Goal: Task Accomplishment & Management: Complete application form

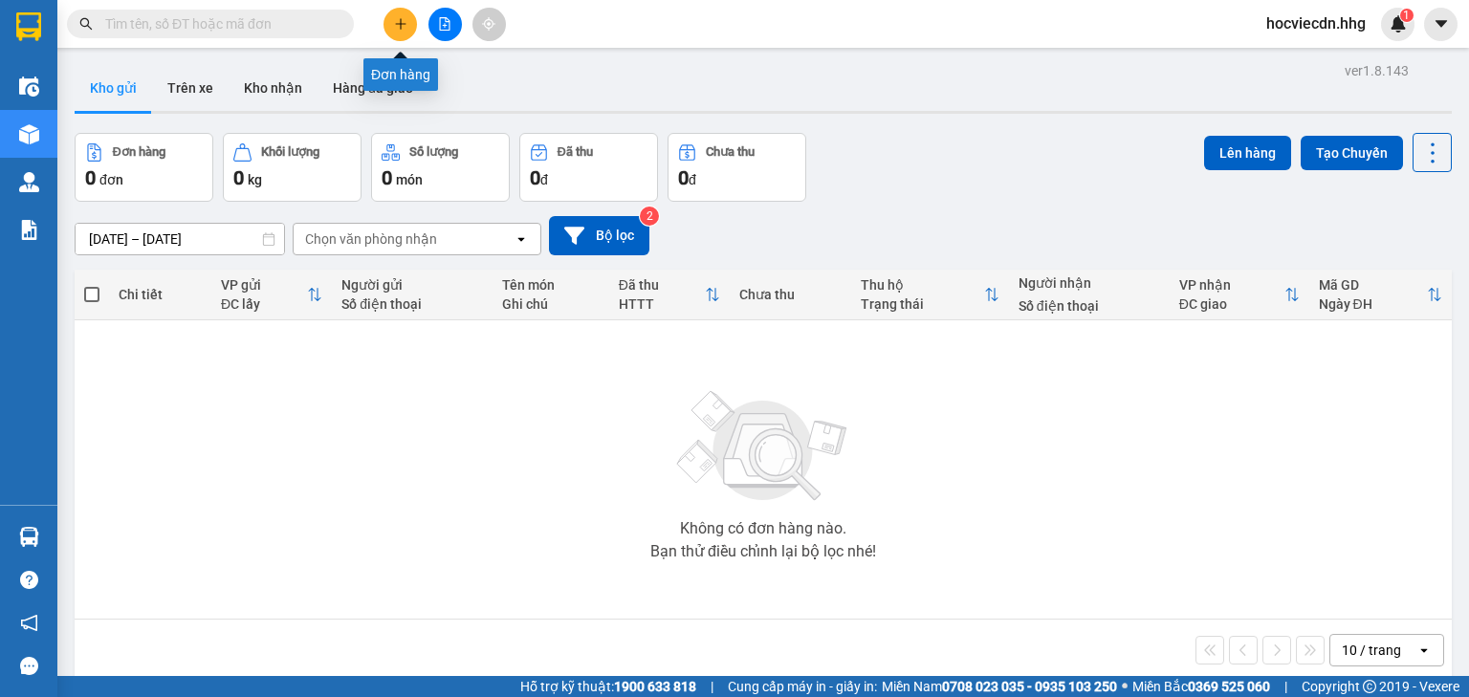
click at [397, 19] on icon "plus" at bounding box center [400, 23] width 13 height 13
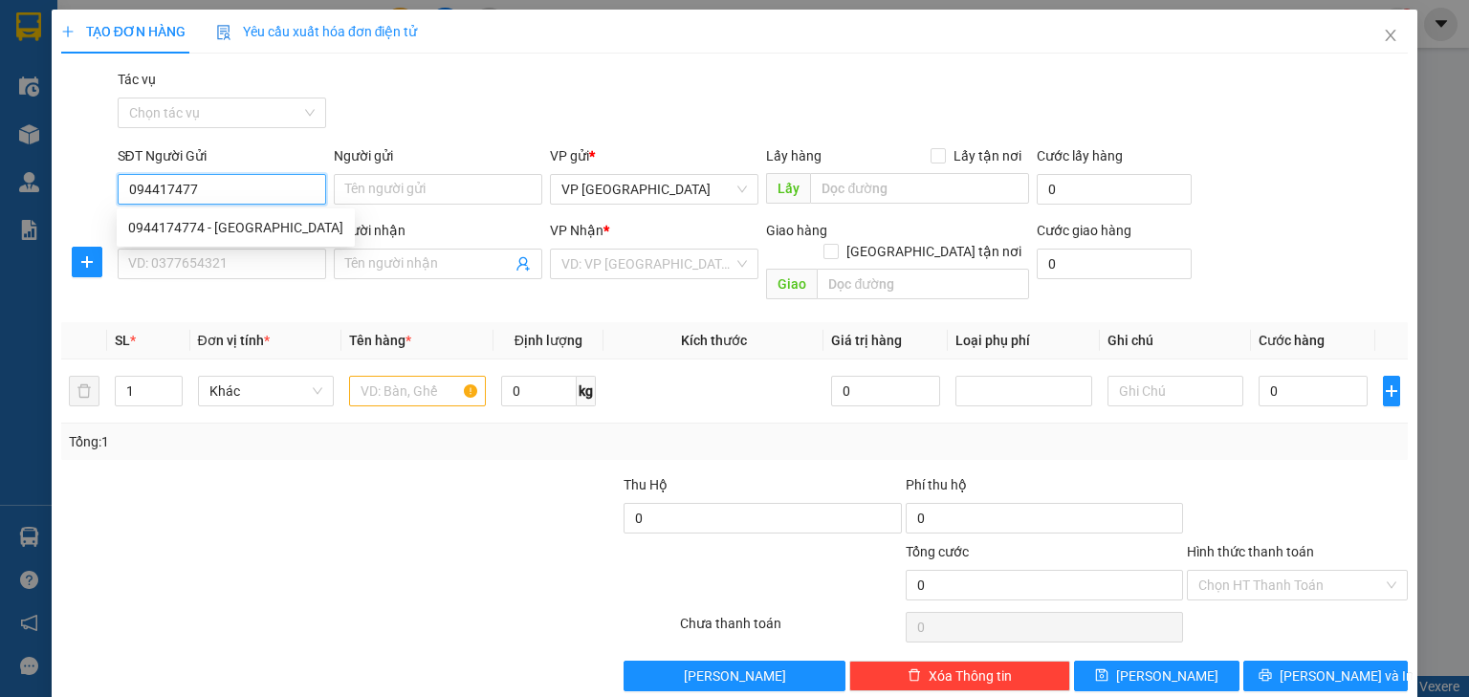
type input "0944174774"
click at [227, 229] on div "0944174774 - [GEOGRAPHIC_DATA]" at bounding box center [235, 227] width 215 height 21
type input "SMC [GEOGRAPHIC_DATA]"
type input "0944174774"
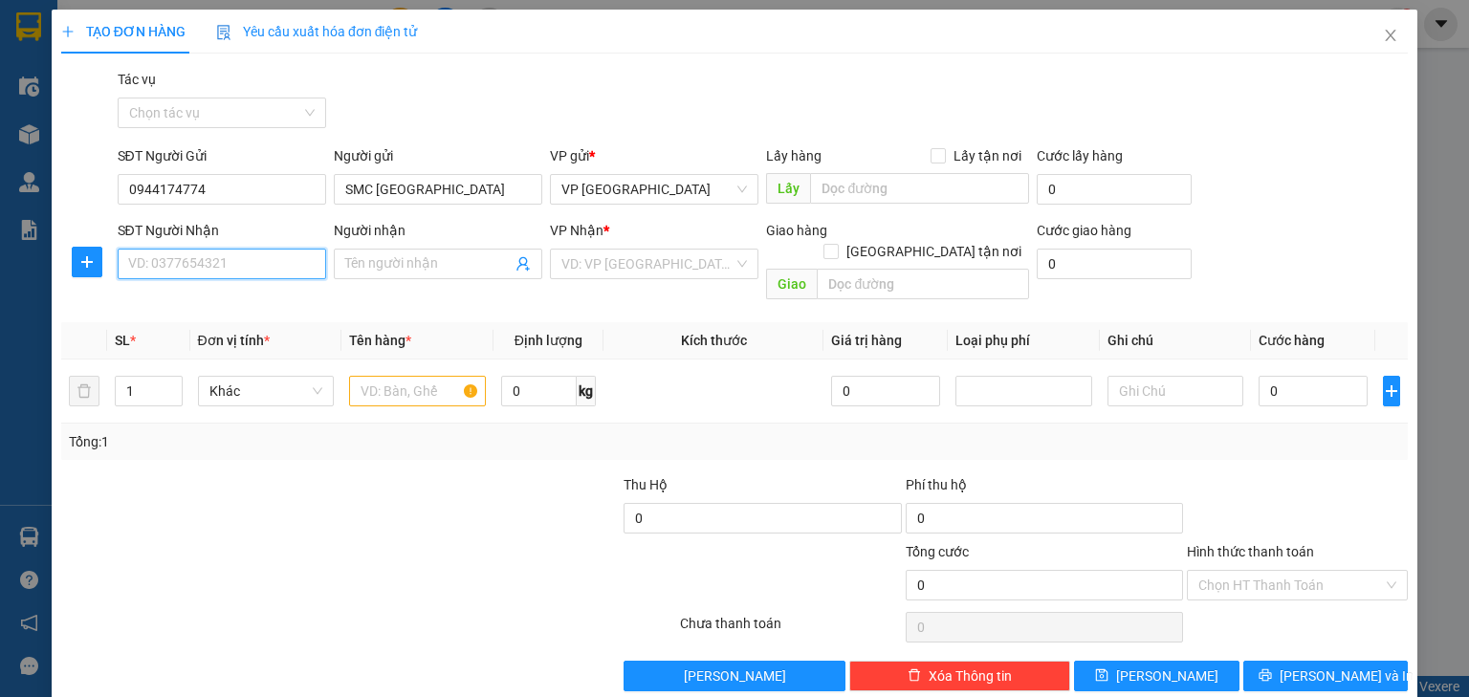
click at [229, 268] on input "SĐT Người Nhận" at bounding box center [222, 264] width 209 height 31
type input "0328434679"
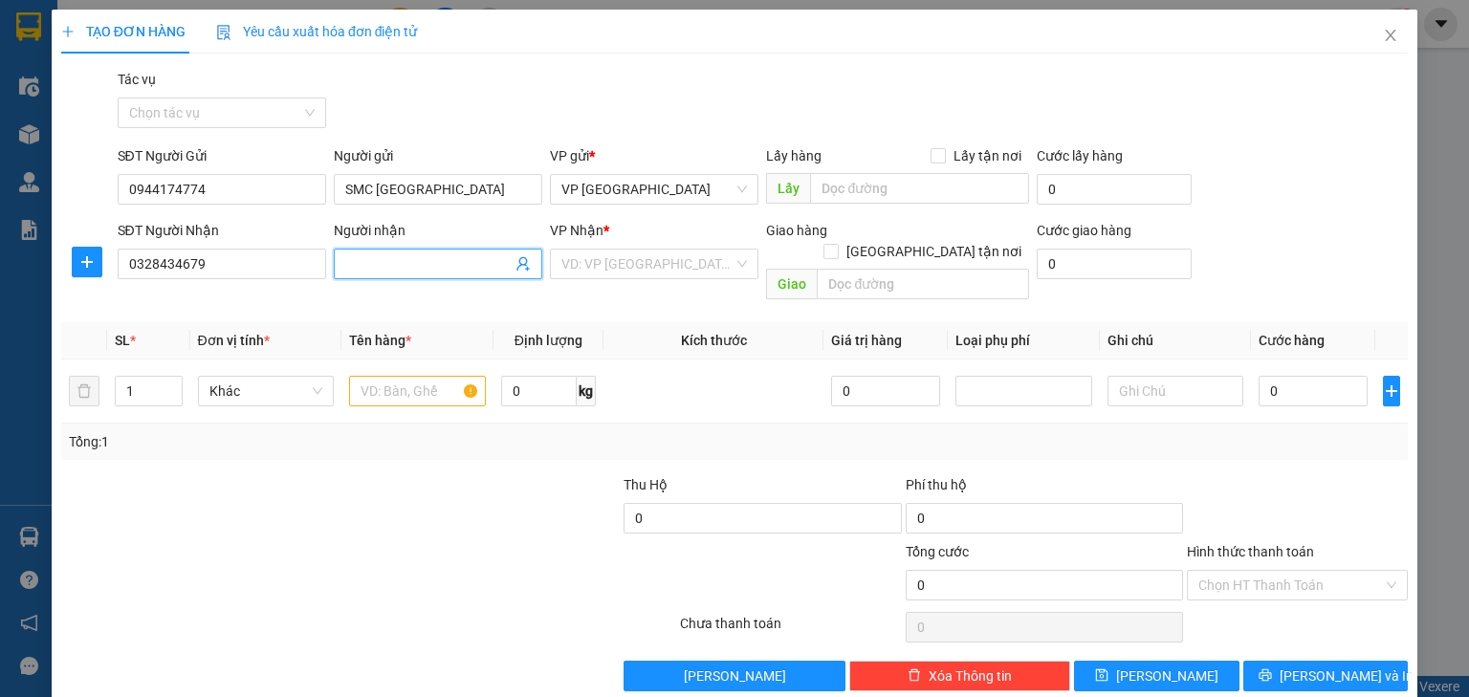
click at [390, 271] on input "Người nhận" at bounding box center [428, 263] width 166 height 21
type input "A.Giang"
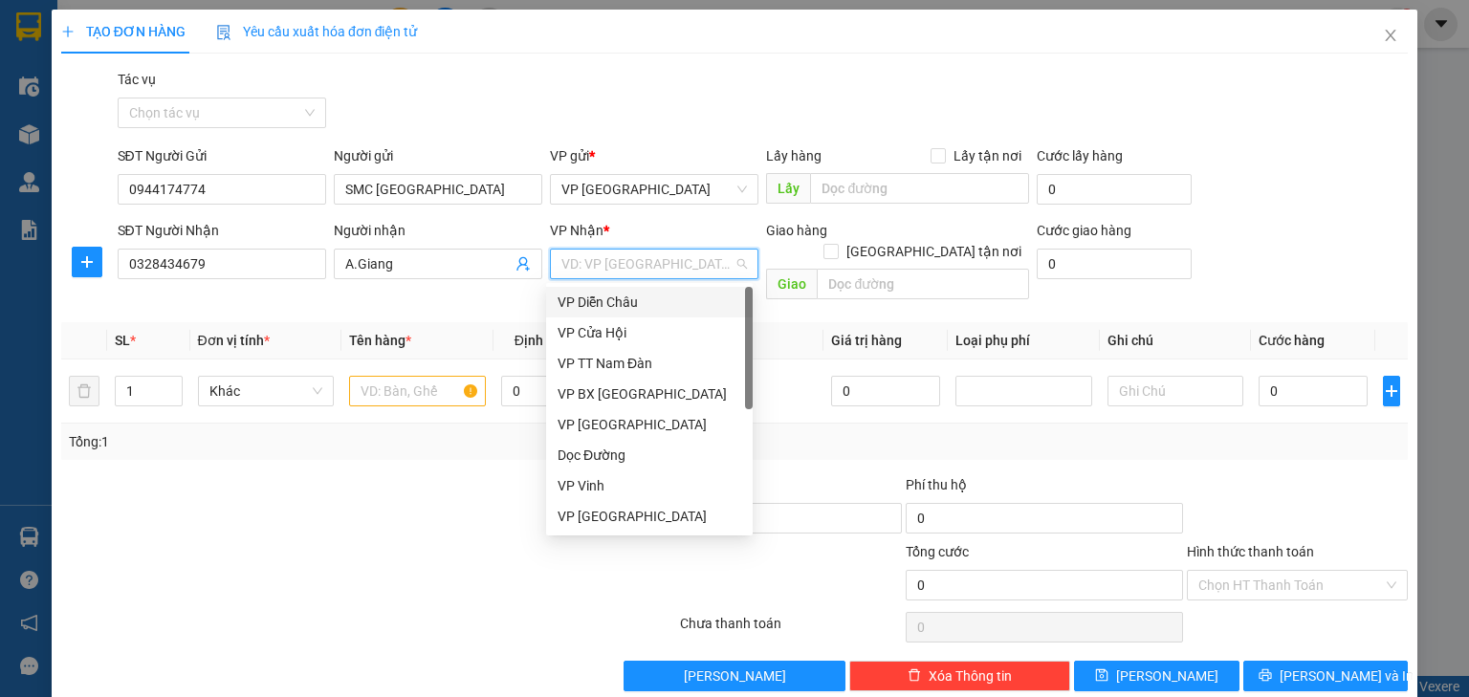
click at [606, 272] on input "search" at bounding box center [647, 264] width 172 height 29
click at [633, 486] on div "VP Vinh" at bounding box center [650, 485] width 184 height 21
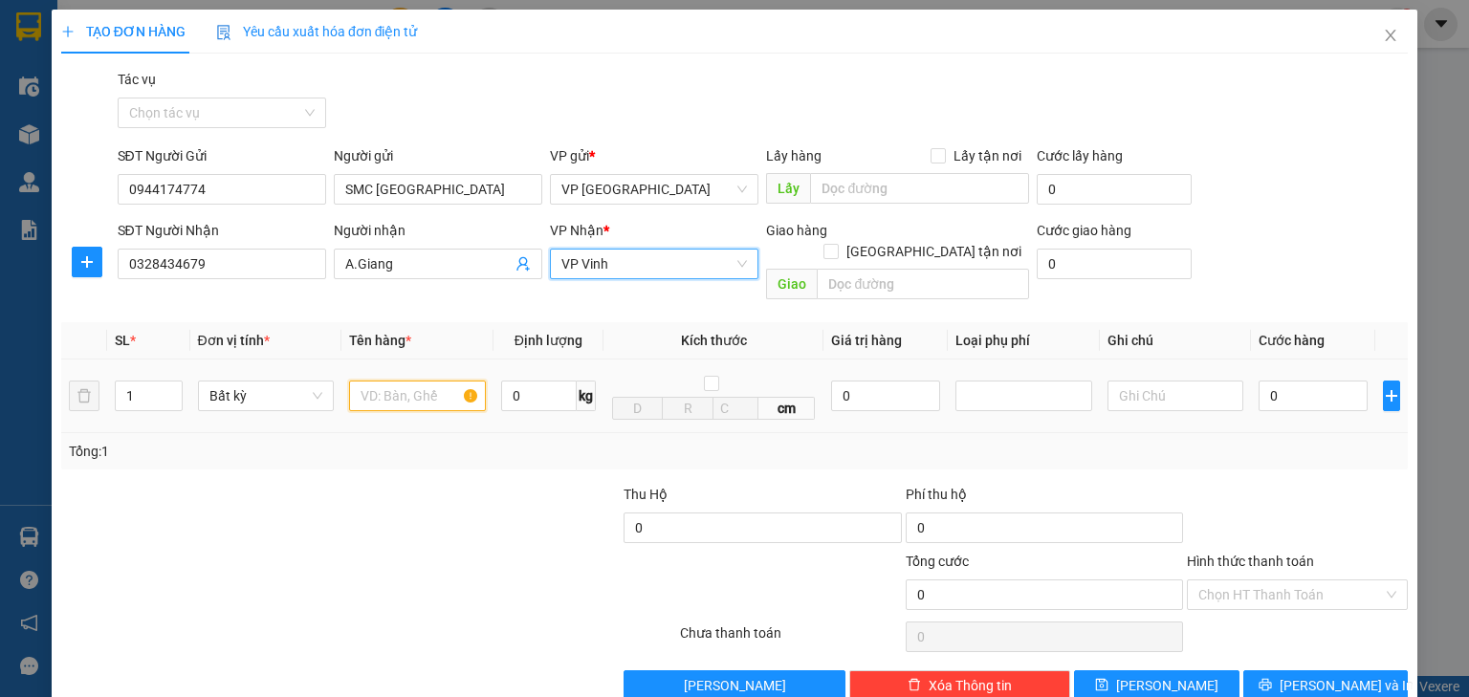
click at [400, 381] on input "text" at bounding box center [417, 396] width 137 height 31
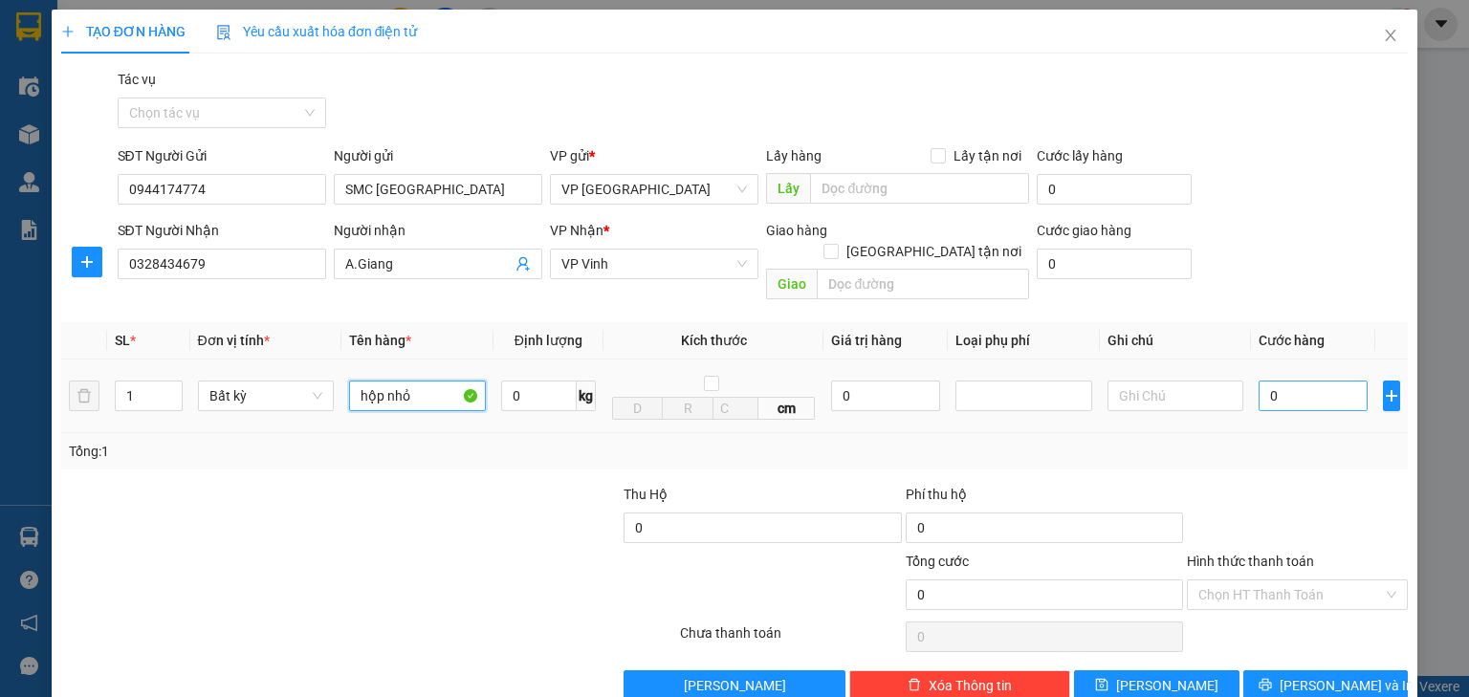
type input "hộp nhỏ"
click at [1306, 381] on input "0" at bounding box center [1313, 396] width 109 height 31
type input "5"
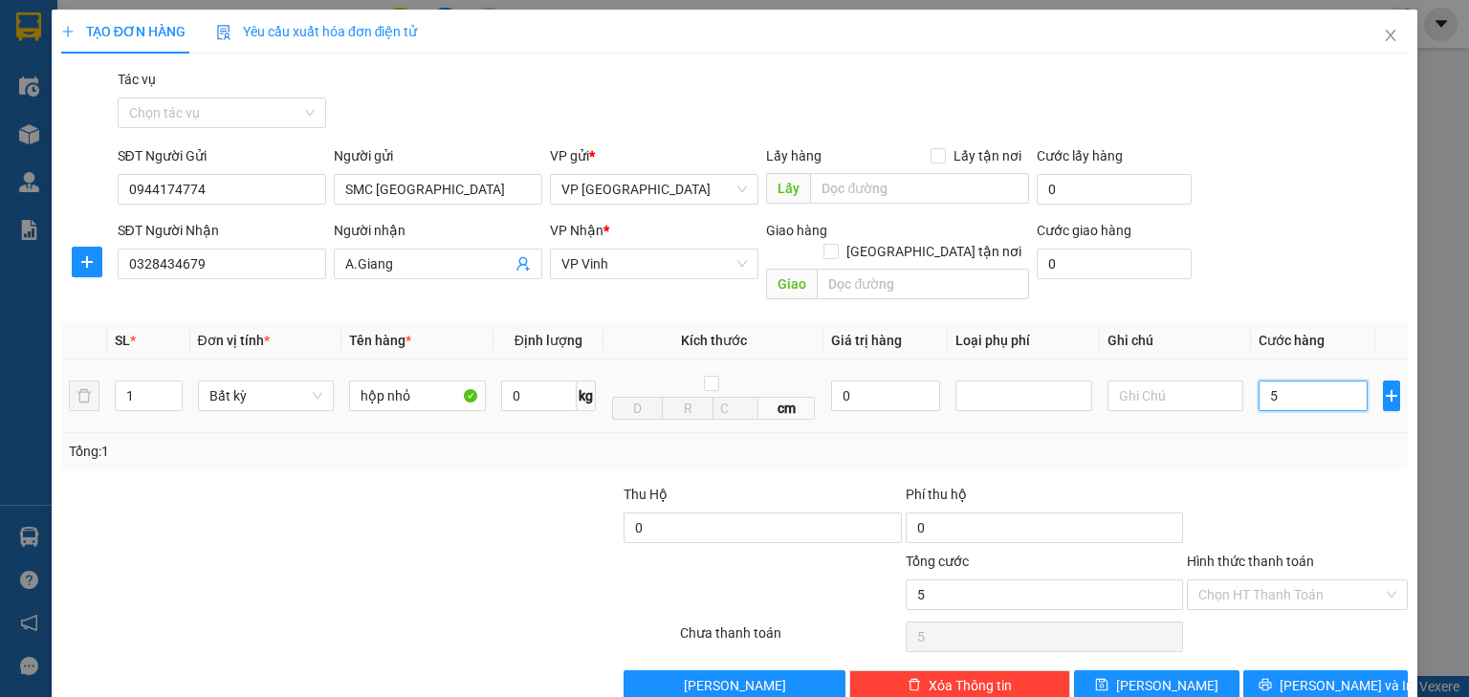
type input "50"
type input "500"
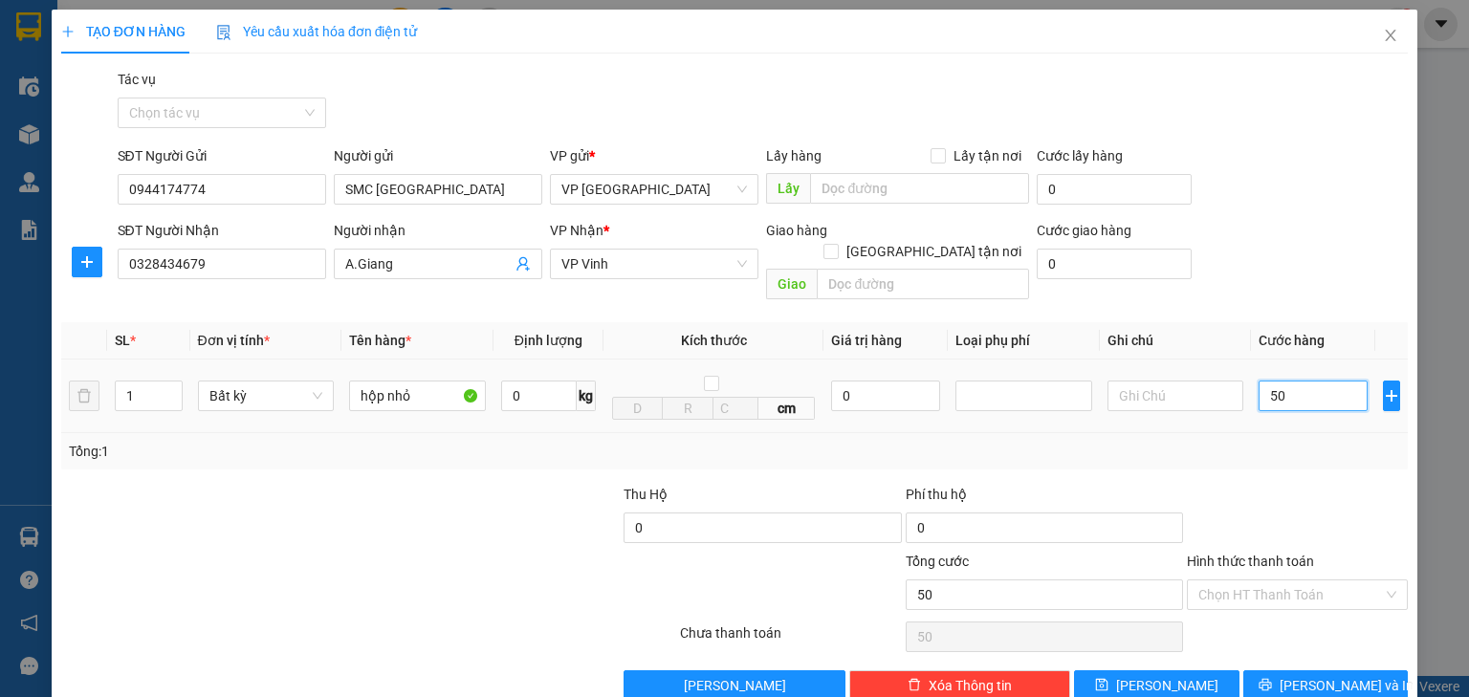
type input "500"
type input "5.000"
type input "50.000"
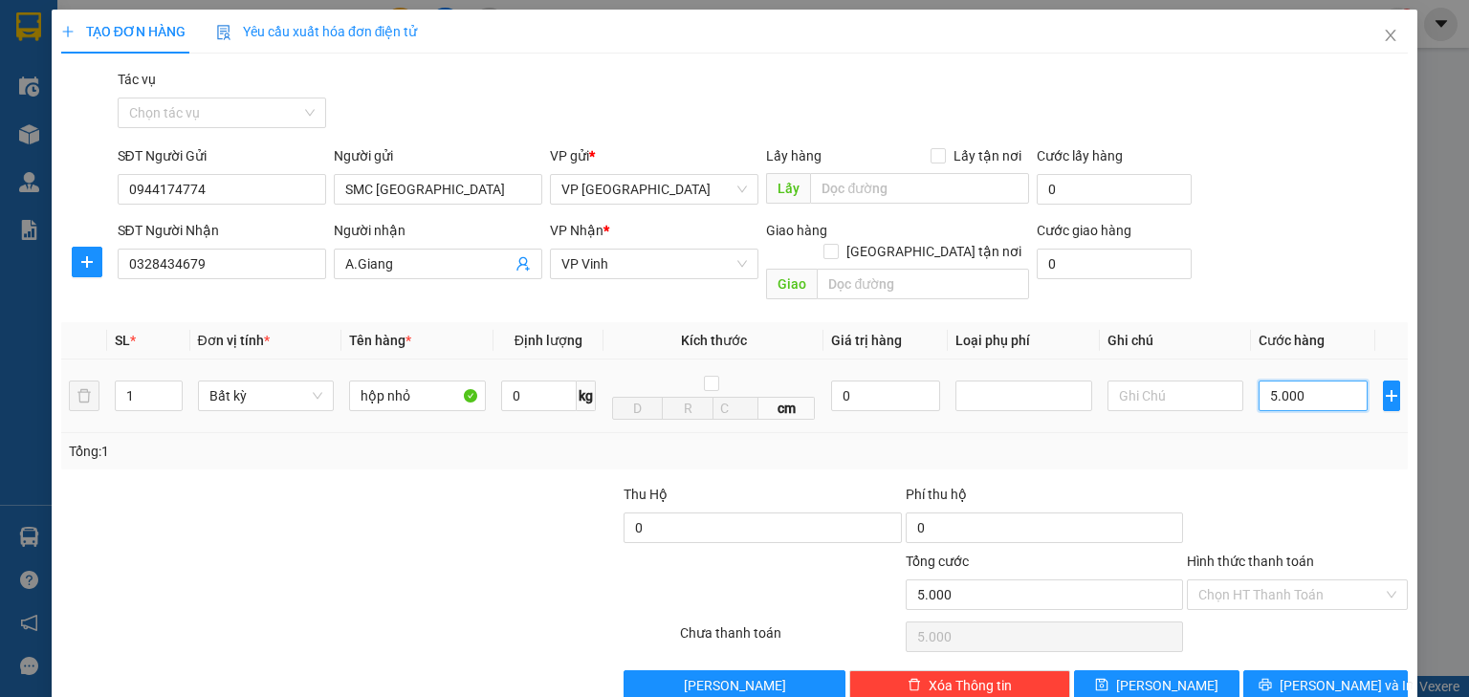
type input "50.000"
click at [1328, 675] on span "[PERSON_NAME] và In" at bounding box center [1347, 685] width 134 height 21
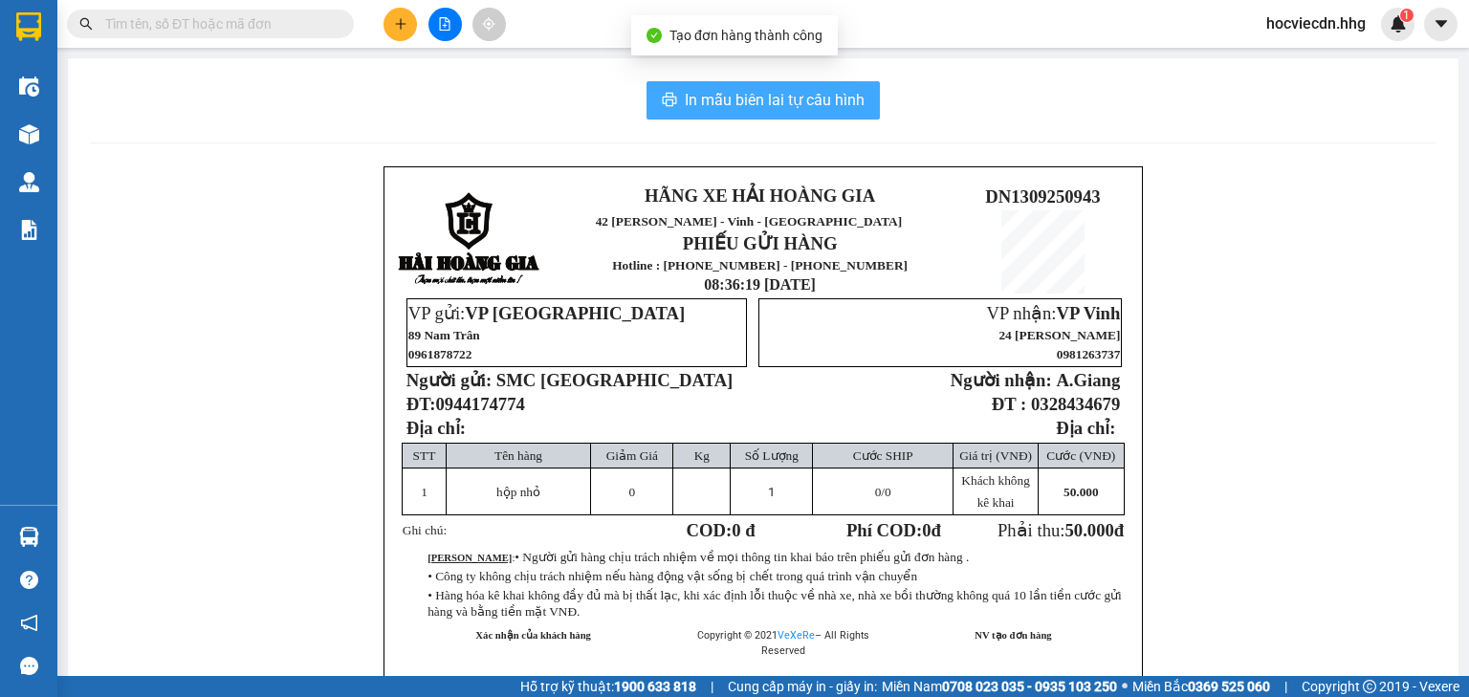
click at [796, 99] on span "In mẫu biên lai tự cấu hình" at bounding box center [775, 100] width 180 height 24
